Goal: Check status: Check status

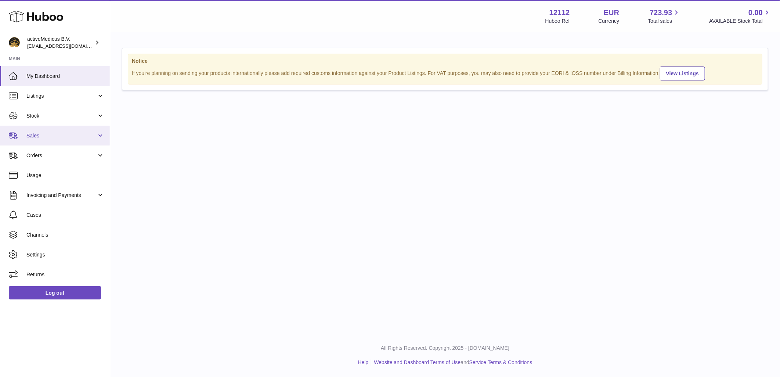
drag, startPoint x: 41, startPoint y: 137, endPoint x: 43, endPoint y: 143, distance: 6.4
click at [41, 137] on span "Sales" at bounding box center [61, 135] width 70 height 7
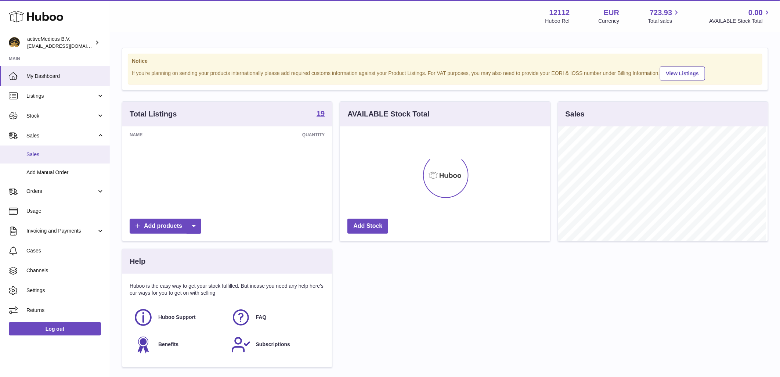
click at [50, 152] on span "Sales" at bounding box center [65, 154] width 78 height 7
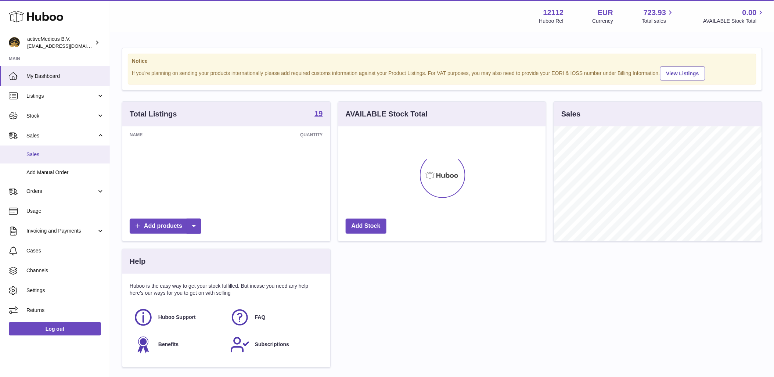
scroll to position [115, 208]
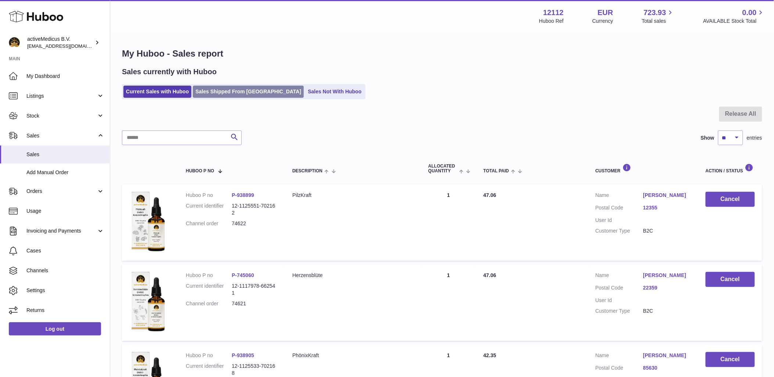
click at [234, 88] on link "Sales Shipped From Huboo" at bounding box center [248, 92] width 111 height 12
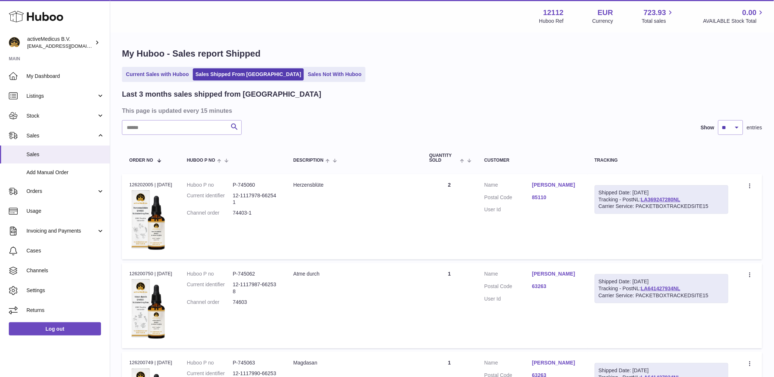
click at [174, 134] on input "text" at bounding box center [182, 127] width 120 height 15
paste input "*****"
type input "*"
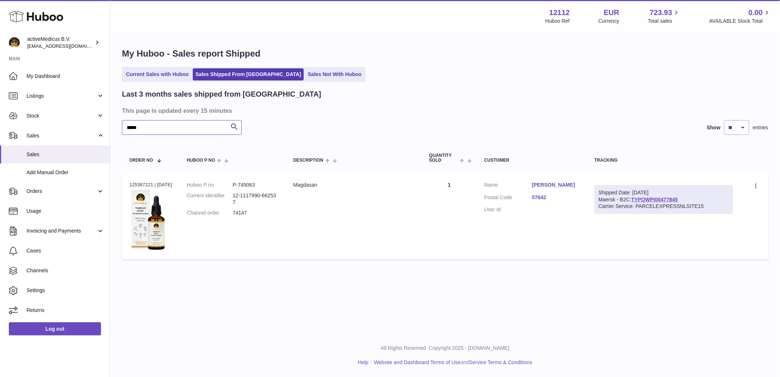
type input "*****"
click at [246, 213] on dd "74147" at bounding box center [256, 212] width 46 height 7
copy tr "74147 Description"
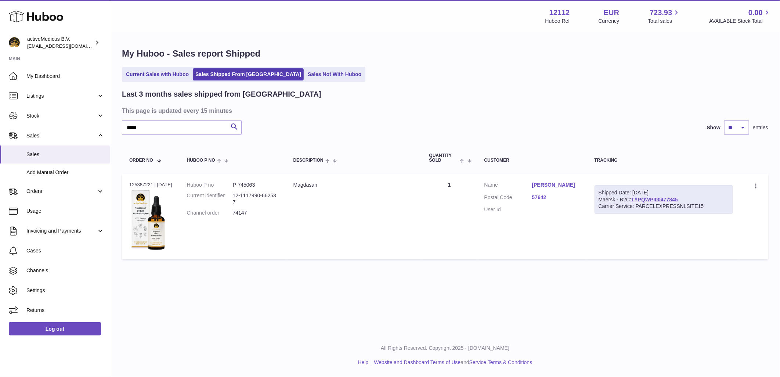
click at [144, 185] on div "Order no 125387221 | 24th Sep" at bounding box center [150, 184] width 43 height 7
click at [144, 184] on div "Order no 125387221 | 24th Sep" at bounding box center [150, 184] width 43 height 7
copy div "7"
drag, startPoint x: 144, startPoint y: 184, endPoint x: 139, endPoint y: 180, distance: 6.1
click at [139, 180] on td "Order no 125387221 | 24th Sep" at bounding box center [151, 216] width 58 height 85
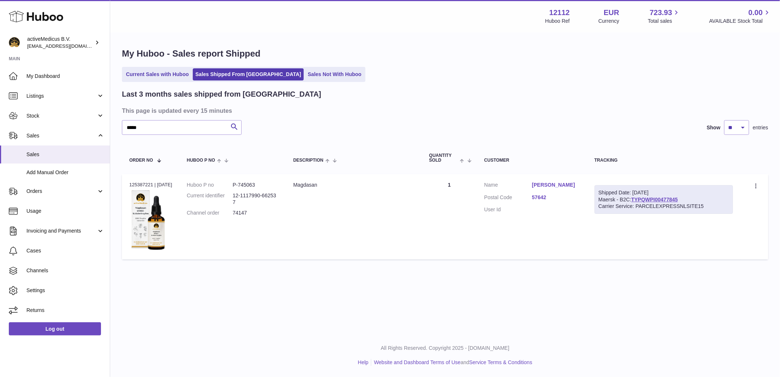
click at [139, 180] on td "Order no 125387221 | 24th Sep" at bounding box center [151, 216] width 58 height 85
click at [138, 182] on div "Order no 125387221 | 24th Sep" at bounding box center [150, 184] width 43 height 7
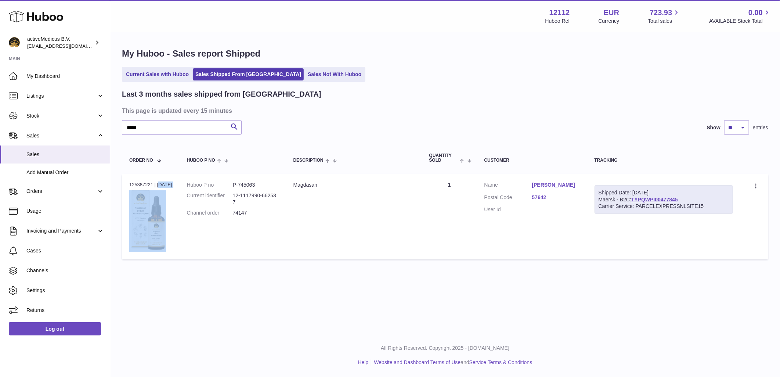
click at [138, 182] on div "Order no 125387221 | 24th Sep" at bounding box center [150, 184] width 43 height 7
drag, startPoint x: 138, startPoint y: 182, endPoint x: 198, endPoint y: 194, distance: 61.1
click at [198, 194] on dt "Current identifier" at bounding box center [210, 199] width 46 height 14
click at [137, 185] on div "Order no 125387221 | 24th Sep" at bounding box center [150, 184] width 43 height 7
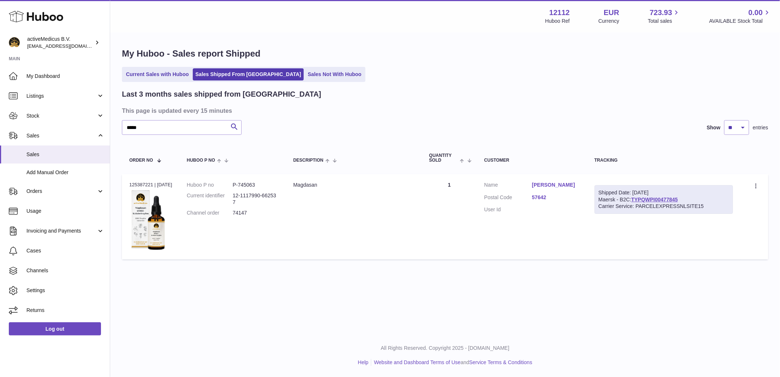
click at [137, 185] on div "Order no 125387221 | 24th Sep" at bounding box center [150, 184] width 43 height 7
copy div "125387221"
